Goal: Task Accomplishment & Management: Use online tool/utility

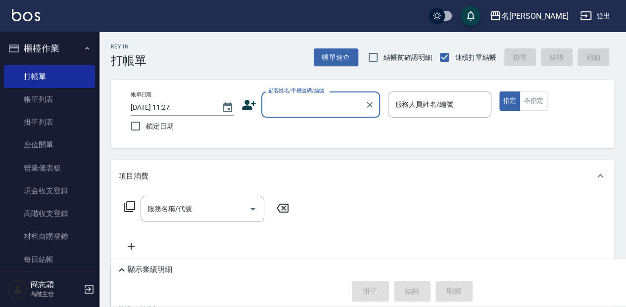
click at [299, 101] on input "顧客姓名/手機號碼/編號" at bounding box center [313, 104] width 95 height 17
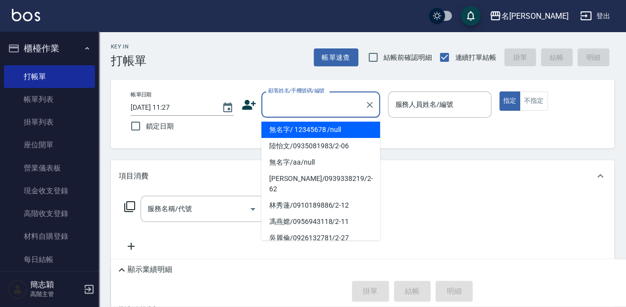
drag, startPoint x: 314, startPoint y: 133, endPoint x: 419, endPoint y: 137, distance: 104.5
click at [315, 133] on li "無名字/ 12345678 /null" at bounding box center [320, 130] width 119 height 16
type input "無名字/ 12345678 /null"
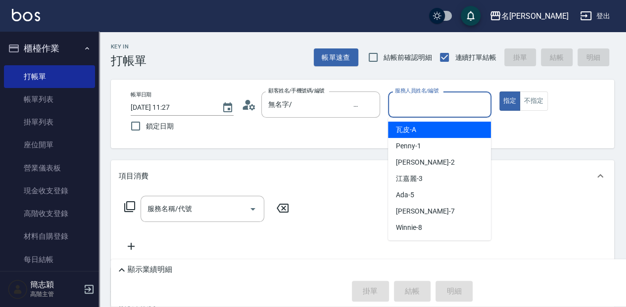
drag, startPoint x: 419, startPoint y: 98, endPoint x: 418, endPoint y: 122, distance: 23.8
click at [418, 98] on input "服務人員姓名/編號" at bounding box center [439, 104] width 94 height 17
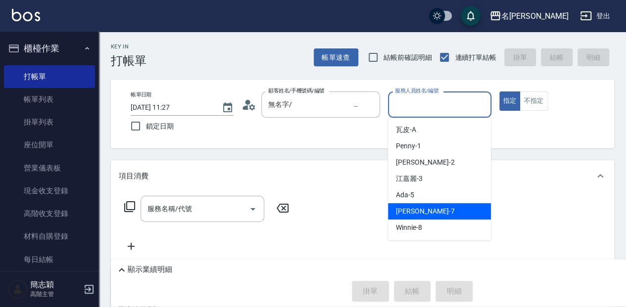
click at [428, 216] on div "[PERSON_NAME] -7" at bounding box center [439, 211] width 103 height 16
type input "[PERSON_NAME]-7"
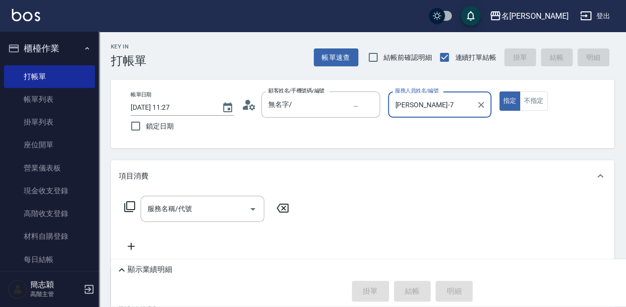
click at [175, 211] on div "服務名稱/代號 服務名稱/代號" at bounding box center [203, 209] width 124 height 26
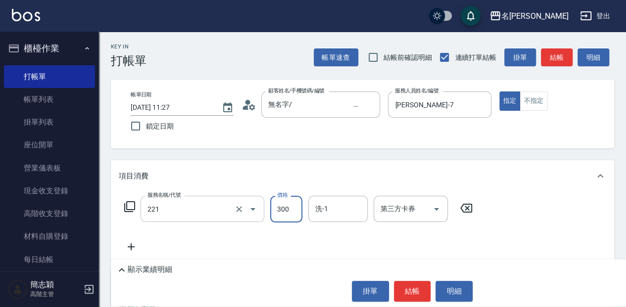
type input "洗髮300(221)"
type input "400"
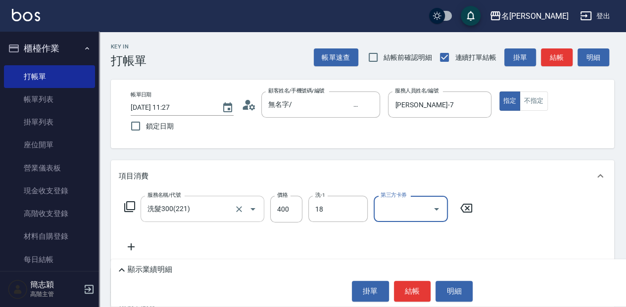
type input "[PERSON_NAME]-18"
click at [143, 270] on p "顯示業績明細" at bounding box center [150, 270] width 45 height 10
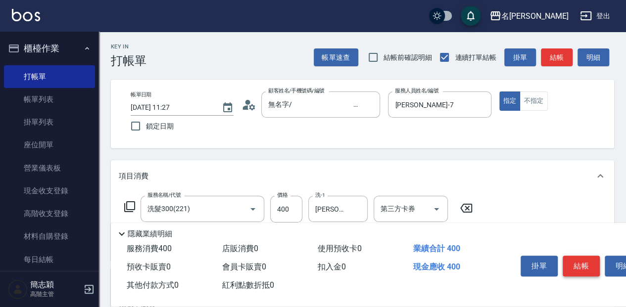
click at [579, 265] on button "結帳" at bounding box center [581, 266] width 37 height 21
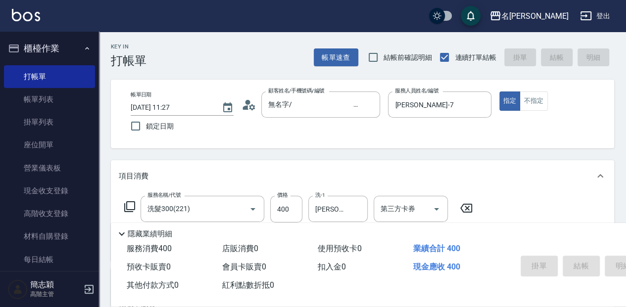
type input "[DATE] 12:41"
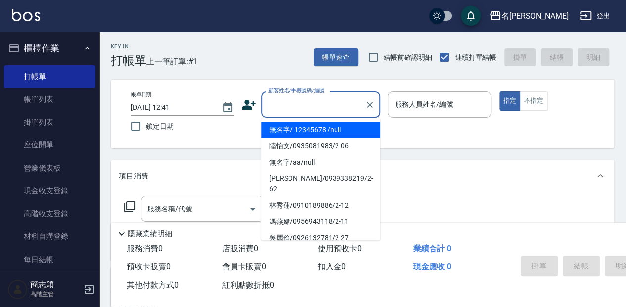
click at [283, 107] on input "顧客姓名/手機號碼/編號" at bounding box center [313, 104] width 95 height 17
drag, startPoint x: 293, startPoint y: 128, endPoint x: 437, endPoint y: 138, distance: 144.4
click at [295, 128] on li "無名字/ 12345678 /null" at bounding box center [320, 130] width 119 height 16
type input "無名字/ 12345678 /null"
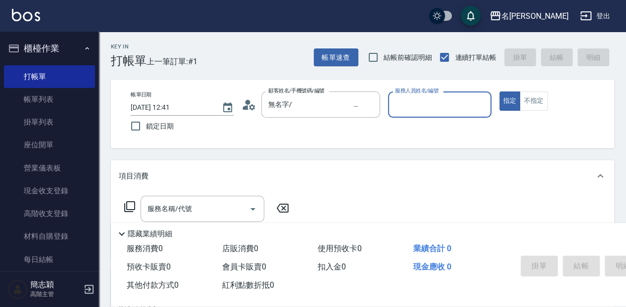
click at [427, 115] on div "服務人員姓名/編號" at bounding box center [439, 105] width 103 height 26
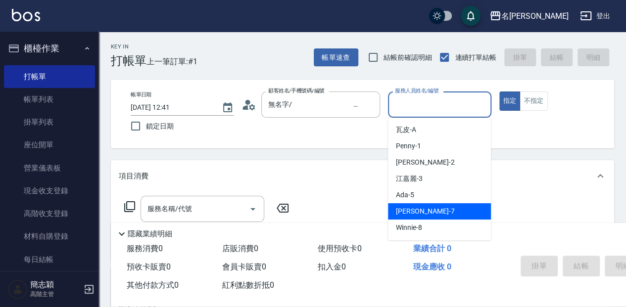
drag, startPoint x: 452, startPoint y: 215, endPoint x: 474, endPoint y: 209, distance: 22.7
click at [454, 216] on div "[PERSON_NAME] -7" at bounding box center [439, 211] width 103 height 16
type input "[PERSON_NAME]-7"
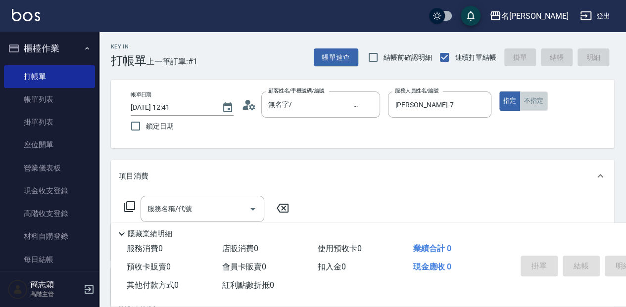
drag, startPoint x: 535, startPoint y: 102, endPoint x: 425, endPoint y: 158, distance: 124.4
click at [535, 102] on button "不指定" at bounding box center [534, 101] width 28 height 19
click at [194, 205] on input "服務名稱/代號" at bounding box center [195, 208] width 100 height 17
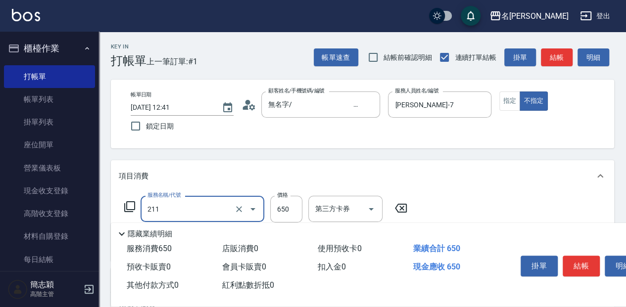
type input "洗+滾珠精油(211)"
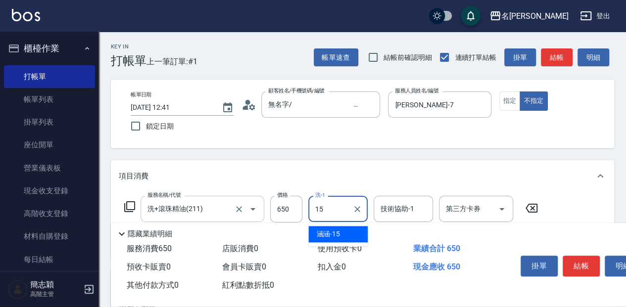
type input "涵涵-15"
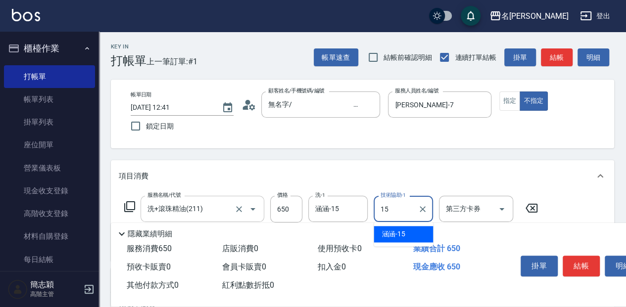
type input "涵涵-15"
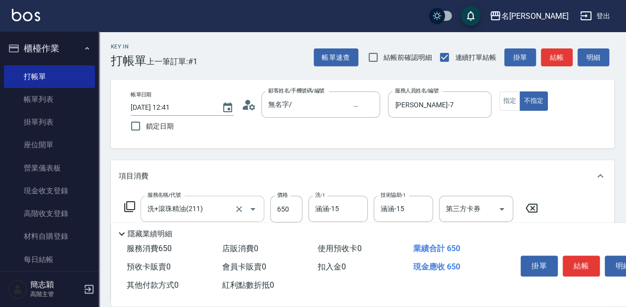
scroll to position [33, 0]
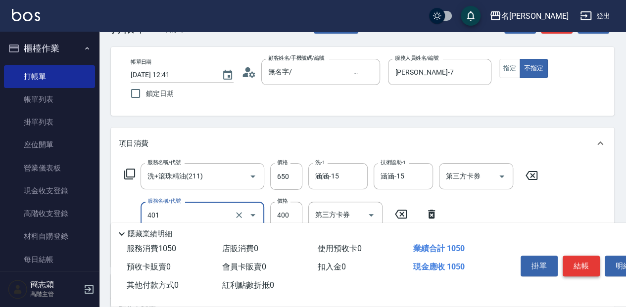
type input "剪髮(400)(401)"
click at [575, 270] on button "結帳" at bounding box center [581, 266] width 37 height 21
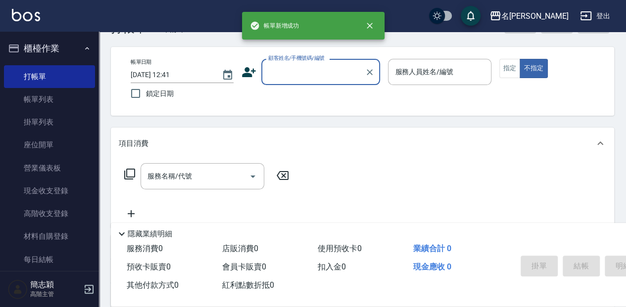
scroll to position [0, 0]
